Goal: Check status: Check status

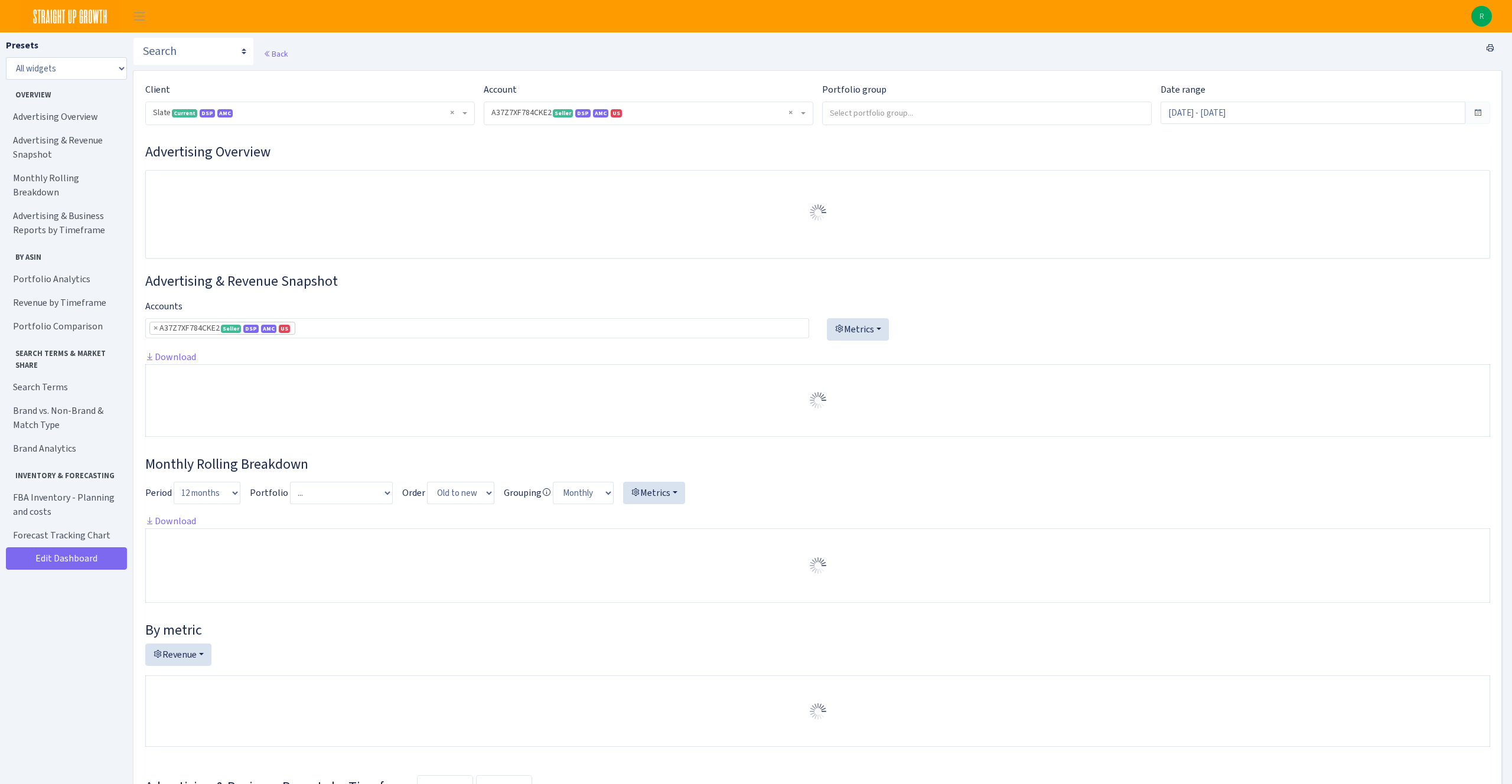
select select "2829161462337174"
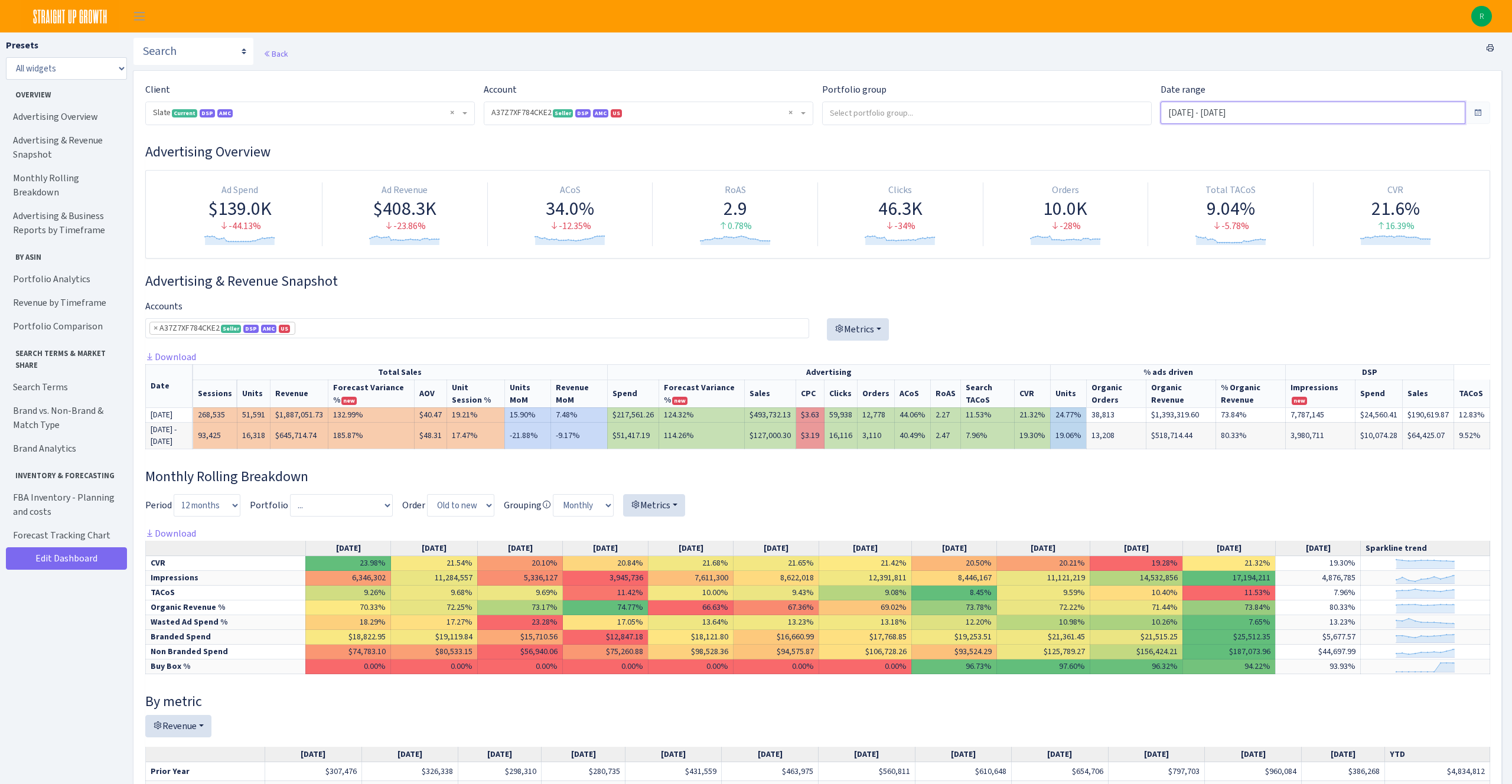
click at [1230, 112] on input "Jul 12, 2025 - Aug 10, 2025" at bounding box center [1313, 113] width 305 height 22
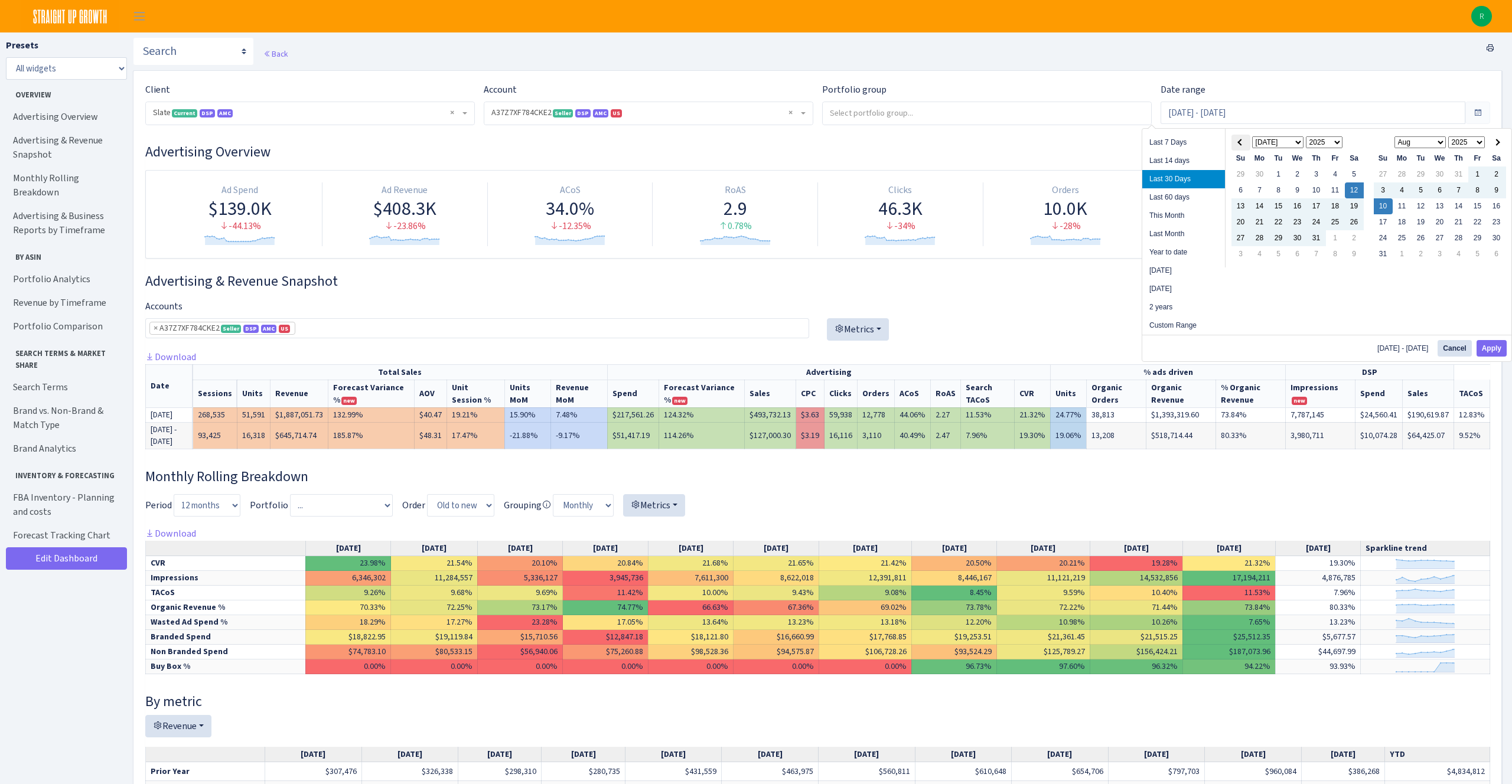
click at [1242, 140] on th at bounding box center [1241, 143] width 19 height 16
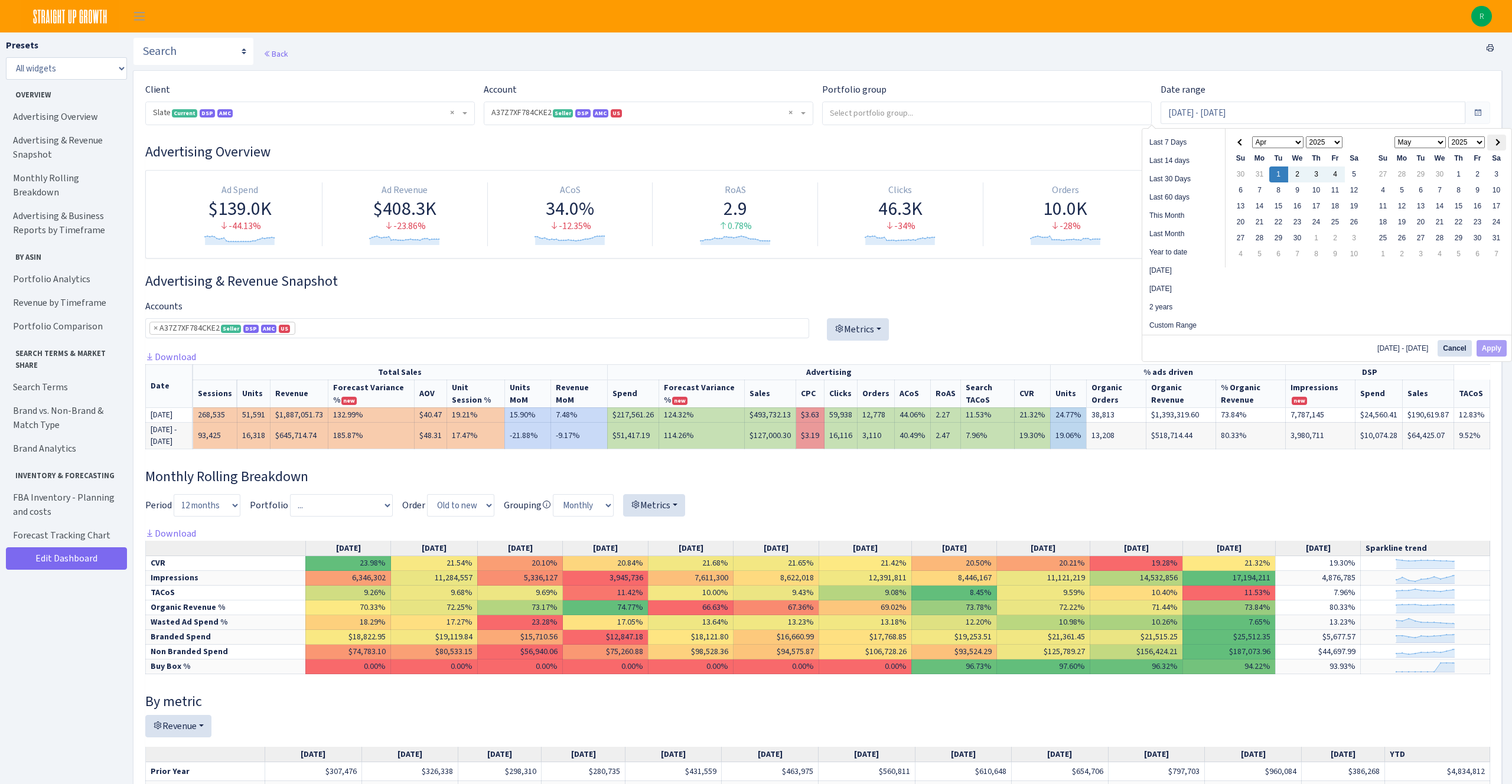
click at [1499, 145] on th at bounding box center [1496, 143] width 19 height 16
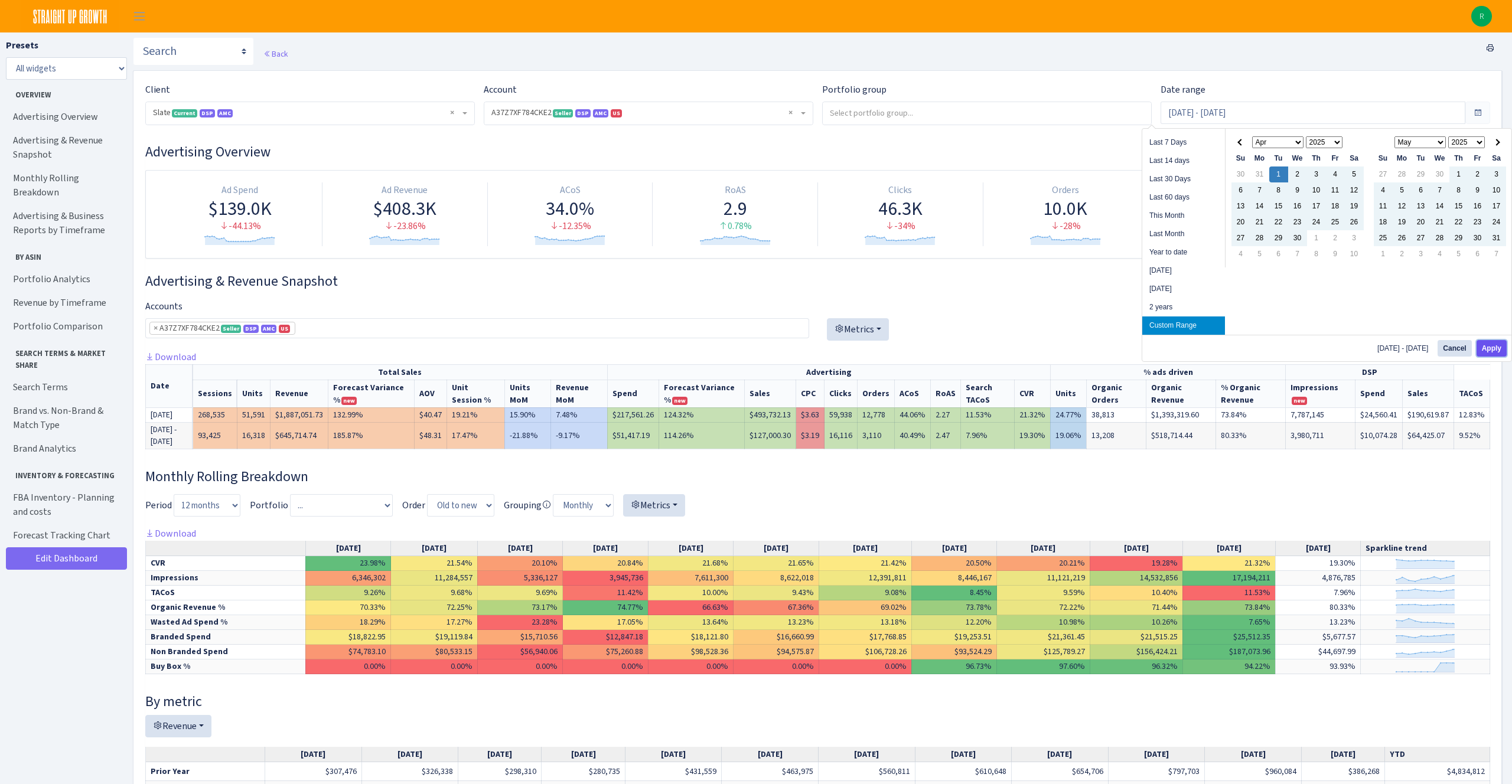
click at [1493, 345] on button "Apply" at bounding box center [1492, 347] width 30 height 17
type input "[DATE] - [DATE]"
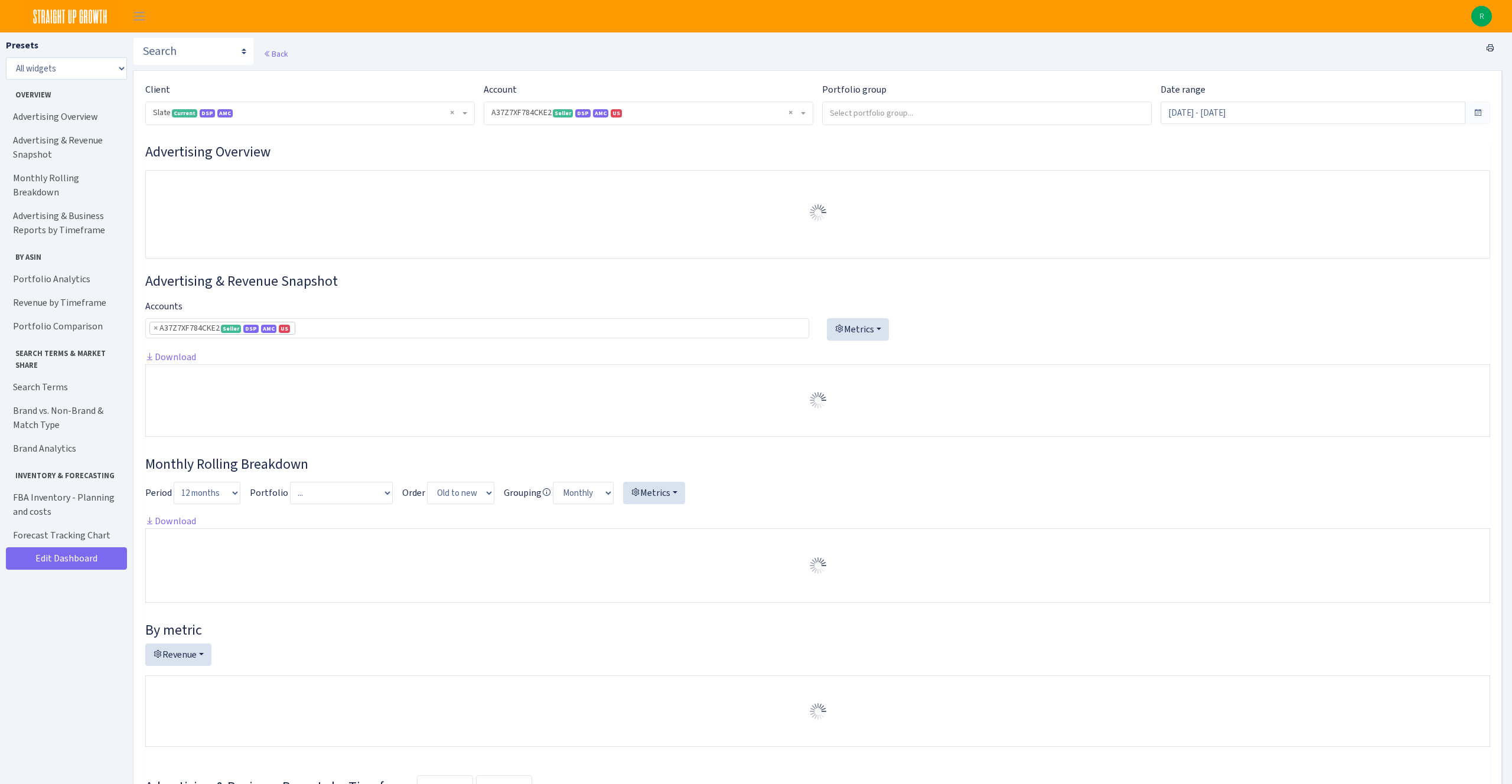
select select "2829161462337174"
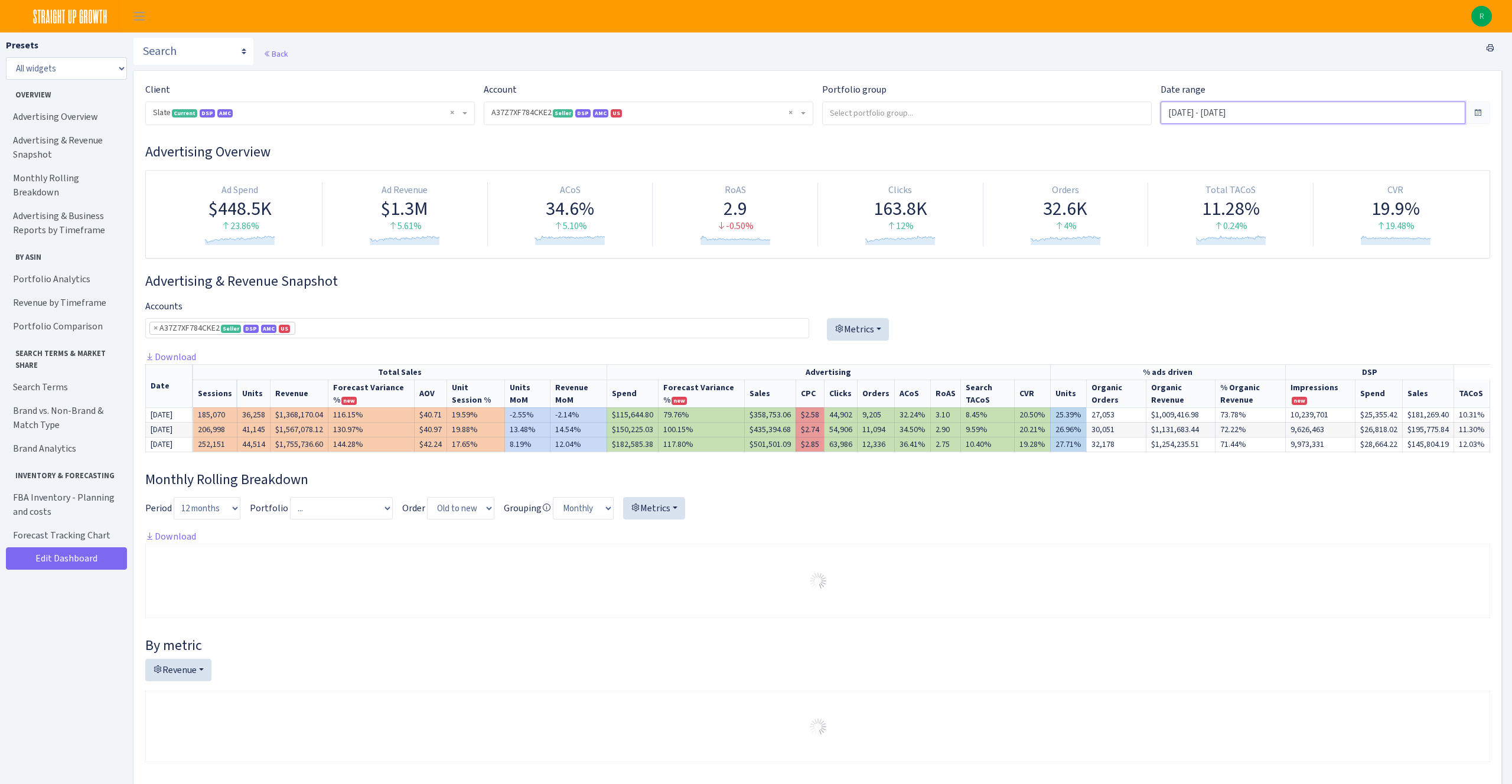
click at [1316, 112] on input "[DATE] - [DATE]" at bounding box center [1313, 113] width 305 height 22
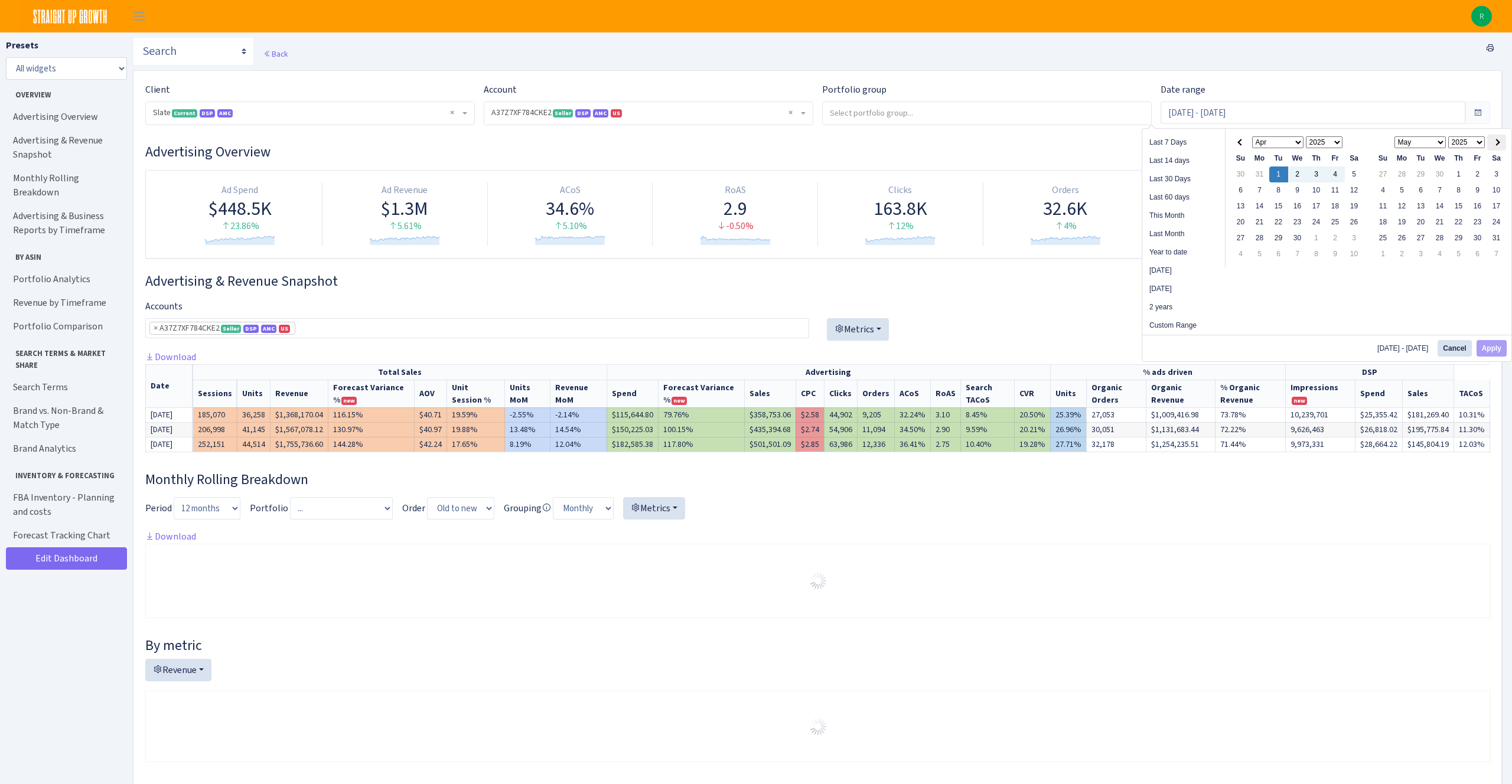
click at [1496, 142] on span at bounding box center [1496, 142] width 6 height 6
click at [1503, 137] on th at bounding box center [1496, 143] width 19 height 16
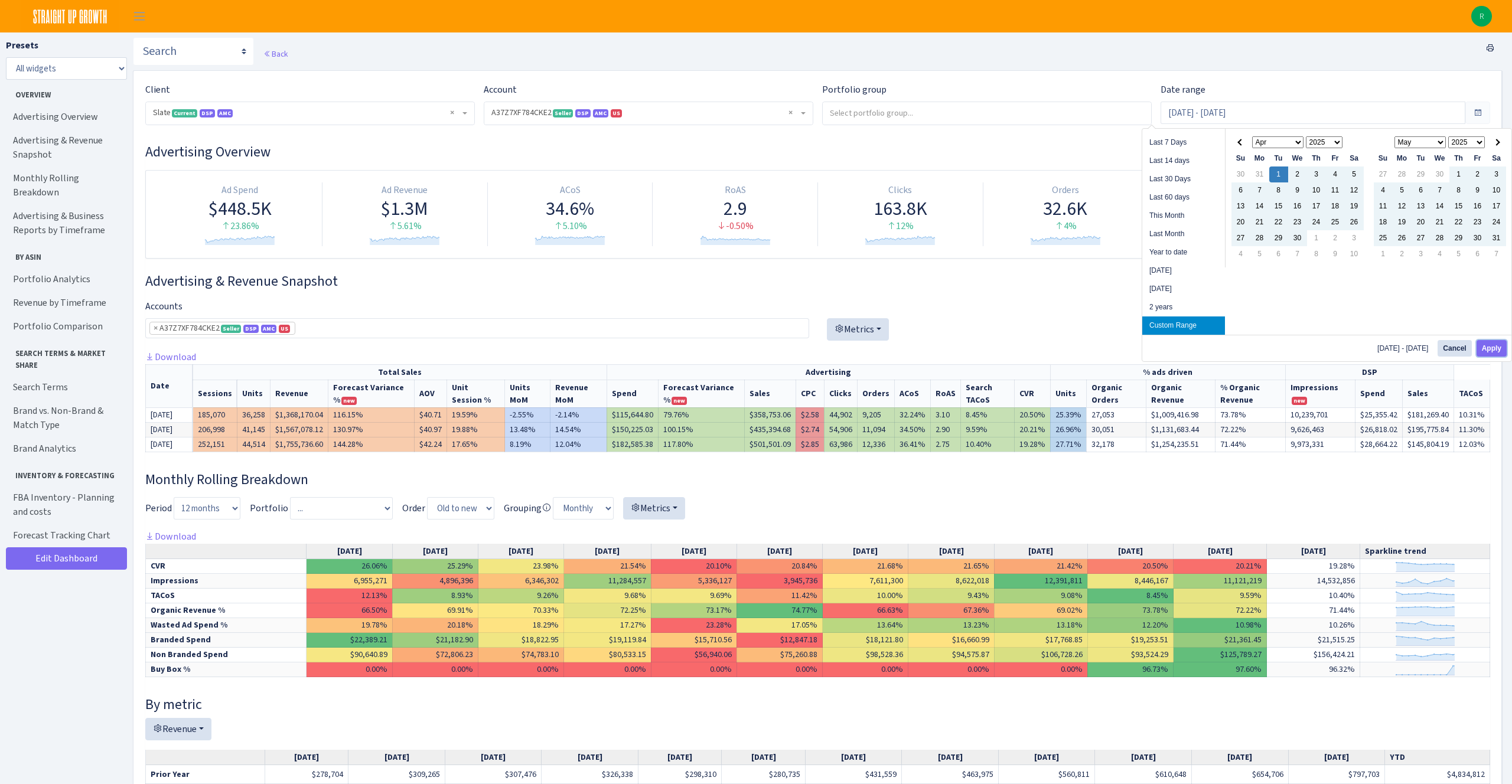
click at [1495, 351] on button "Apply" at bounding box center [1492, 347] width 30 height 17
type input "[DATE] - [DATE]"
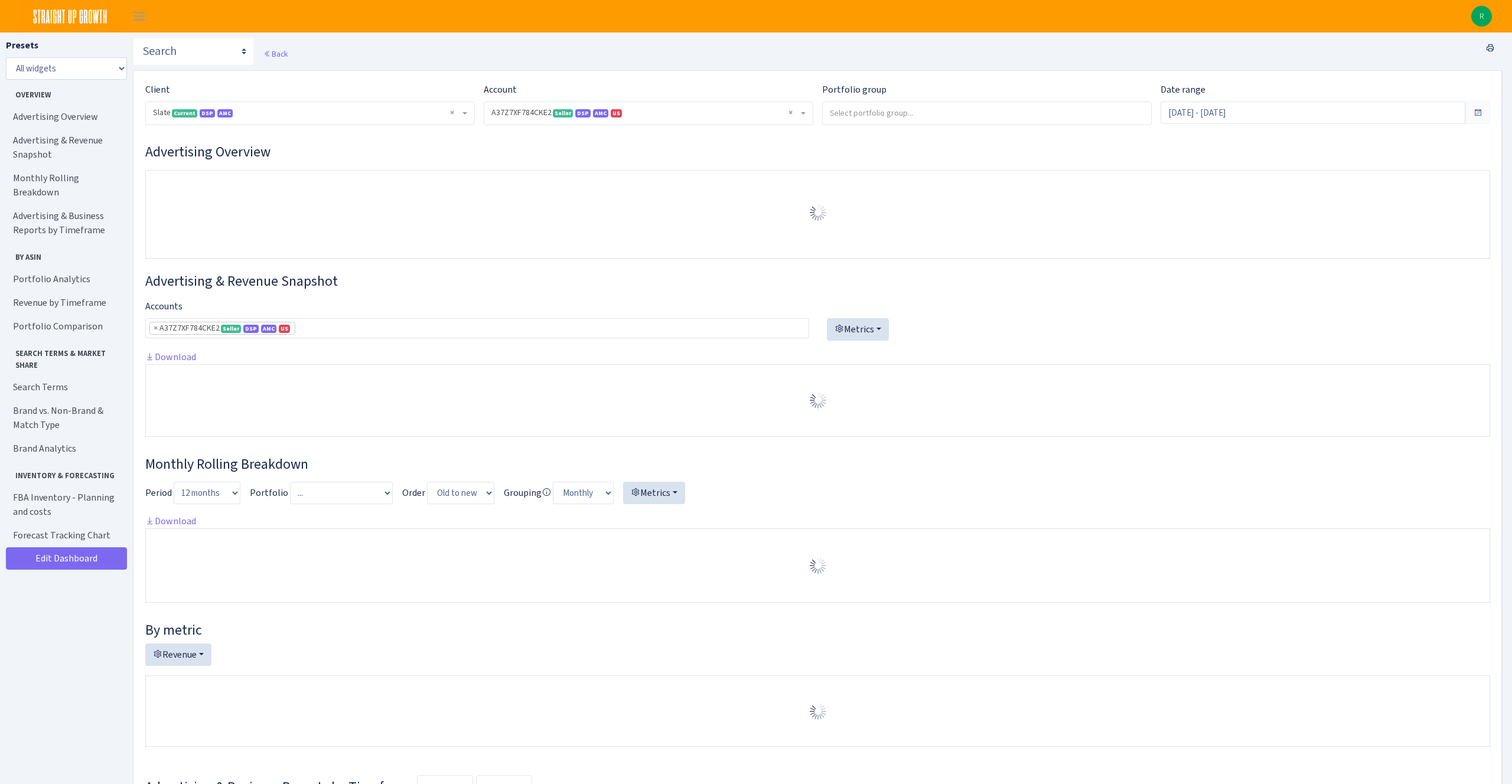
select select "2829161462337174"
